Goal: Information Seeking & Learning: Learn about a topic

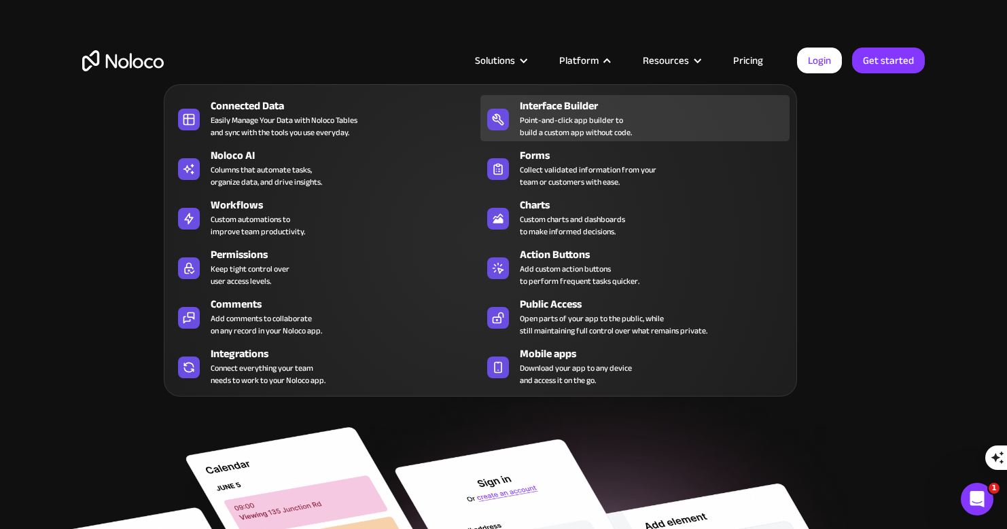
click at [599, 118] on div "Point-and-click app builder to build a custom app without code." at bounding box center [576, 126] width 112 height 24
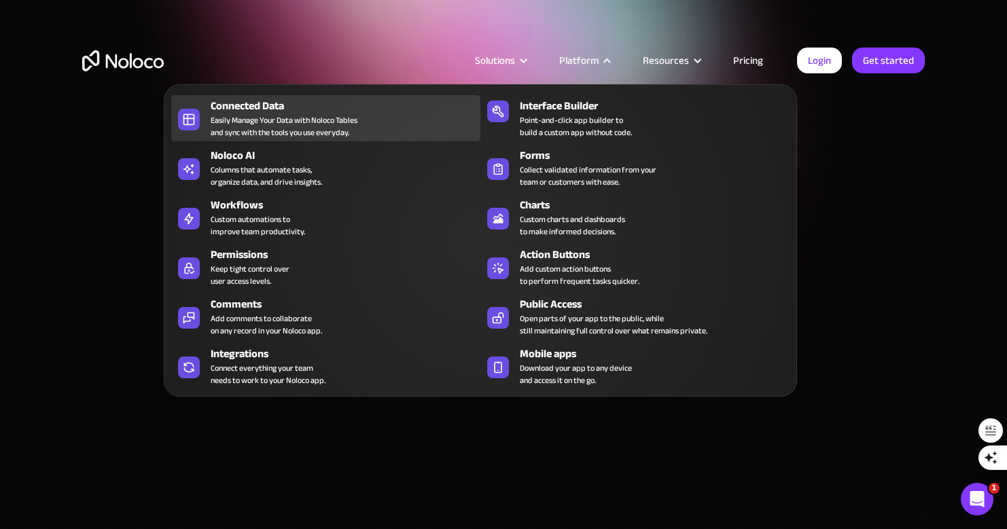
click at [312, 115] on div "Easily Manage Your Data with Noloco Tables and sync with the tools you use ever…" at bounding box center [284, 126] width 147 height 24
